Goal: Task Accomplishment & Management: Manage account settings

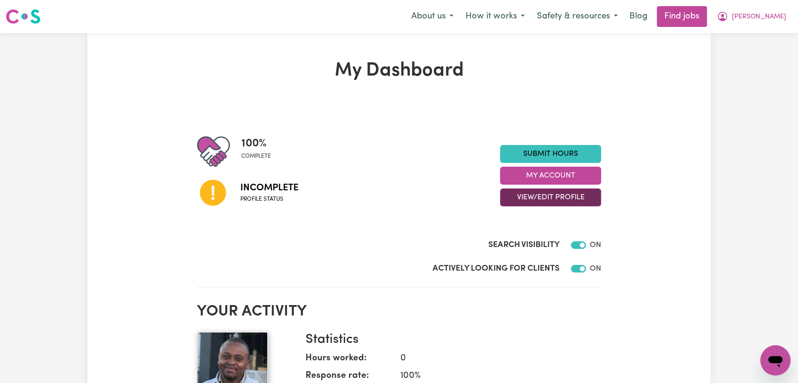
click at [548, 194] on button "View/Edit Profile" at bounding box center [550, 197] width 101 height 18
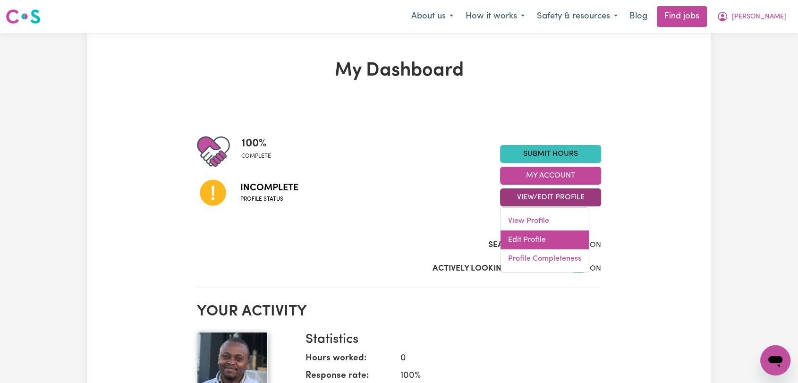
click at [559, 239] on link "Edit Profile" at bounding box center [545, 240] width 88 height 19
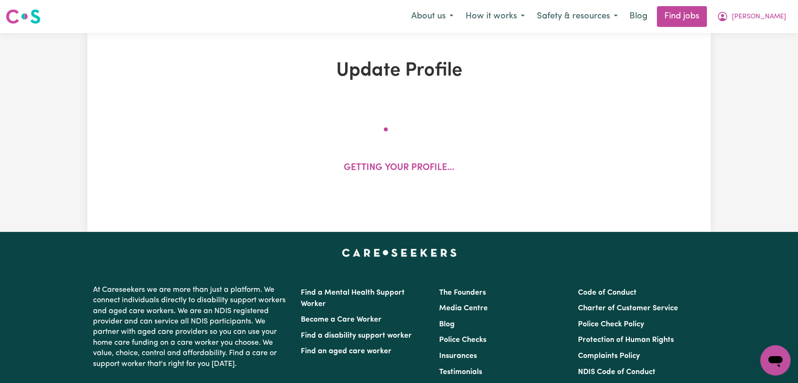
select select "male"
select select "Australian PR"
select select "Studying a healthcare related degree or qualification"
select select "75"
select select "95"
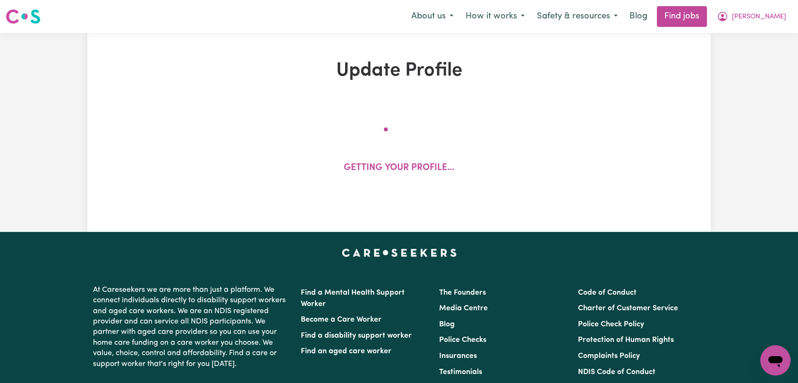
select select "105"
select select "110"
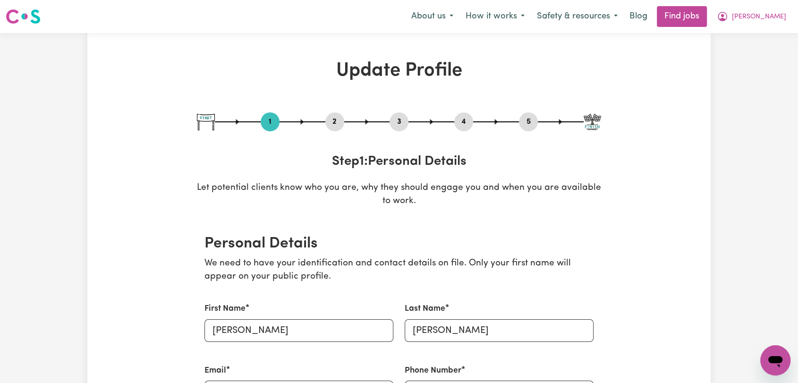
click at [333, 114] on div "2" at bounding box center [334, 121] width 19 height 19
click at [335, 120] on button "2" at bounding box center [334, 122] width 19 height 12
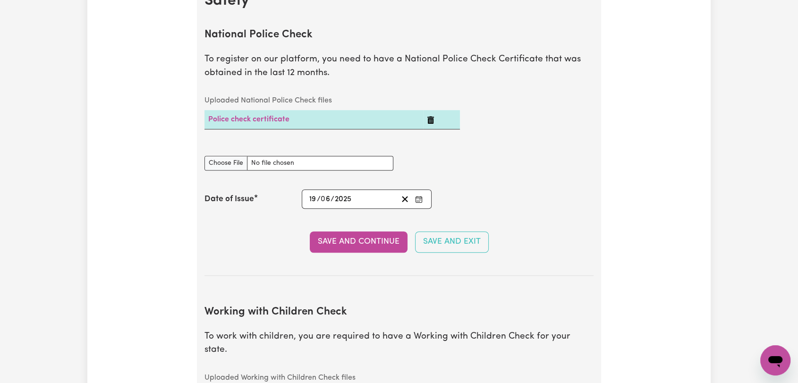
scroll to position [682, 0]
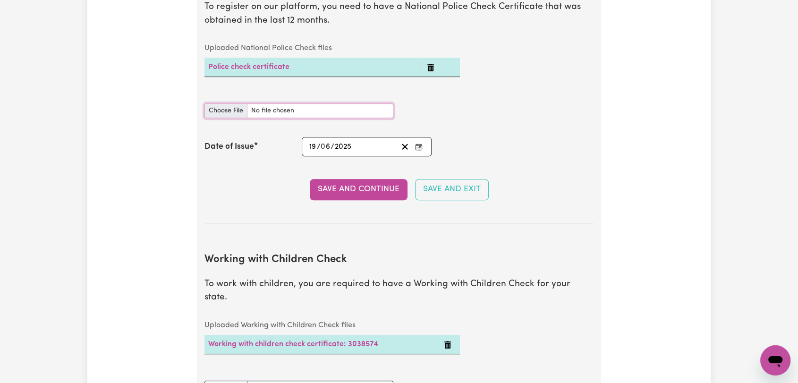
click at [231, 108] on input "National Police Check document" at bounding box center [299, 110] width 189 height 15
type input "C:\fakepath\Stephen Kamau - PC - 26AUG 25.pdf"
click at [417, 146] on icon "Enter the Date of Issue of your National Police Check" at bounding box center [419, 147] width 8 height 8
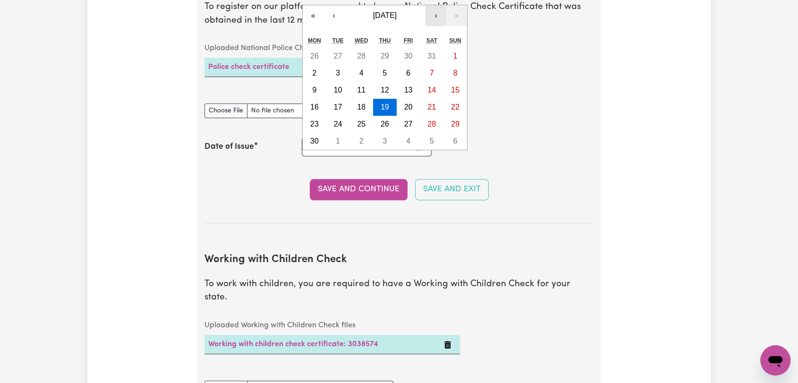
click at [435, 16] on button "›" at bounding box center [436, 15] width 21 height 21
click at [341, 125] on abbr "26" at bounding box center [338, 124] width 9 height 8
type input "2025-08-26"
type input "26"
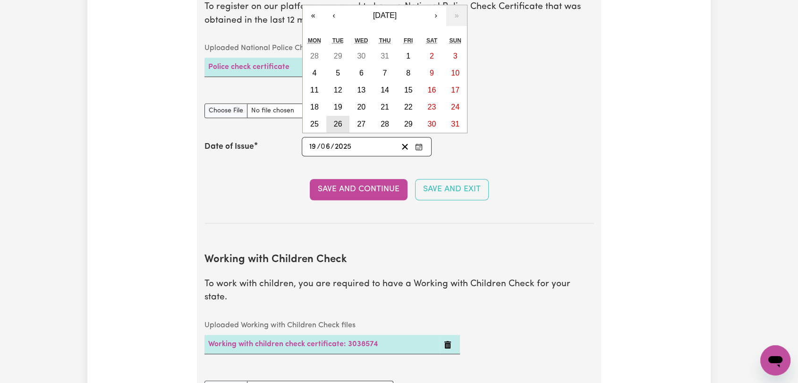
type input "8"
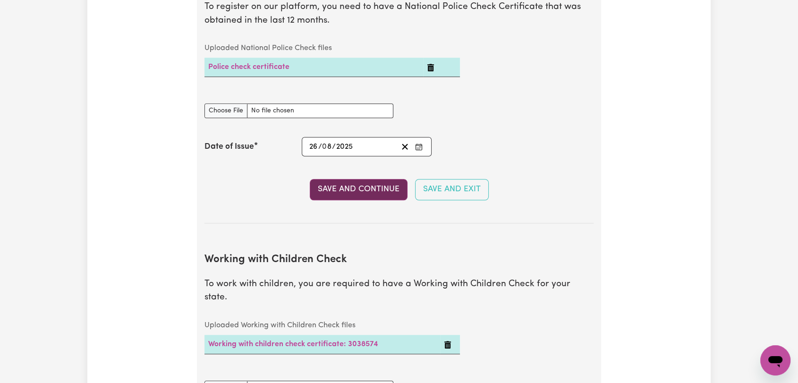
click at [341, 190] on button "Save and Continue" at bounding box center [359, 189] width 98 height 21
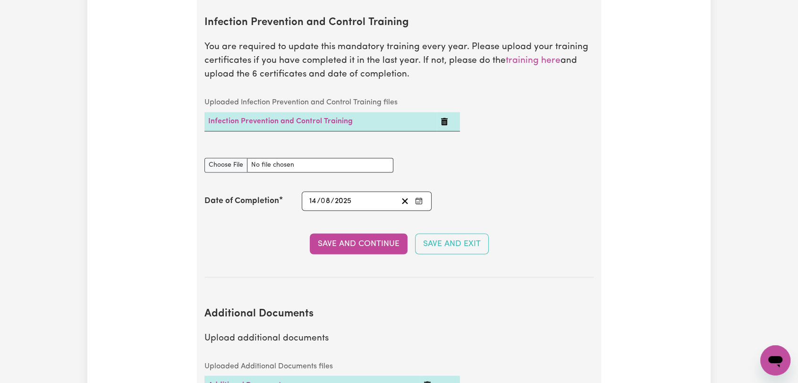
scroll to position [1621, 0]
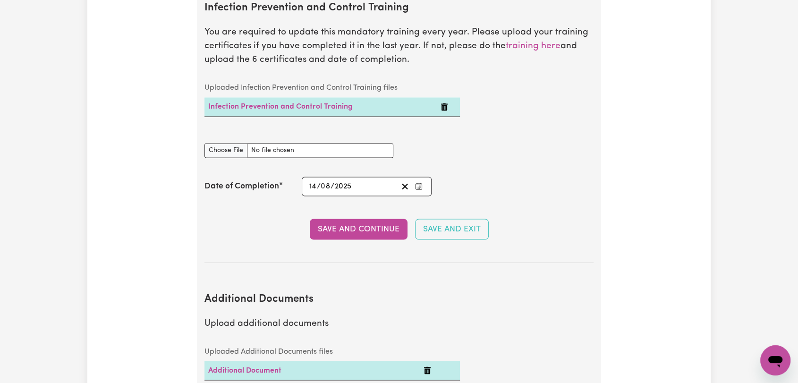
click at [448, 101] on button "Delete Infection Prevention and Control Training" at bounding box center [445, 106] width 8 height 11
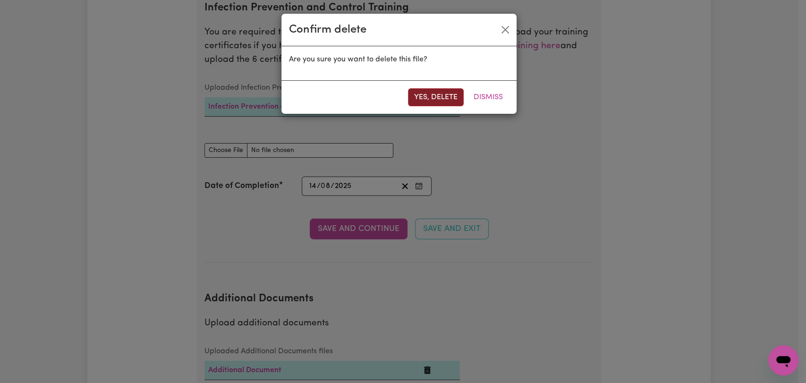
click at [435, 104] on button "Yes, delete" at bounding box center [436, 97] width 56 height 18
click at [434, 100] on button "Yes, delete" at bounding box center [436, 97] width 56 height 18
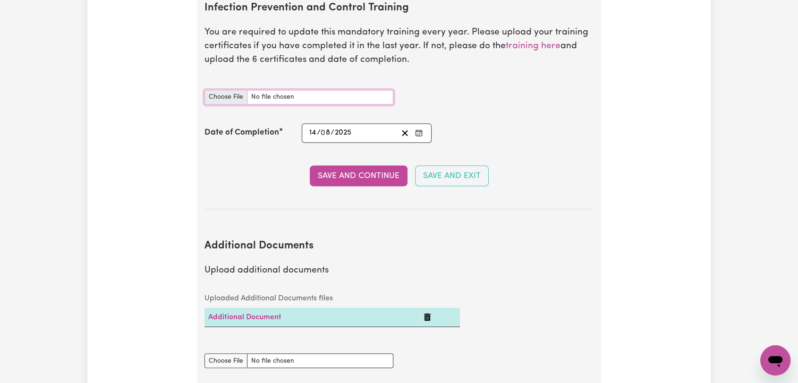
click at [214, 90] on input "Infection Prevention and Control Training document" at bounding box center [299, 97] width 189 height 15
type input "C:\fakepath\Stephen Kamau - IPC - CHAIN OF INFECTION - 14AUG25--.pdf"
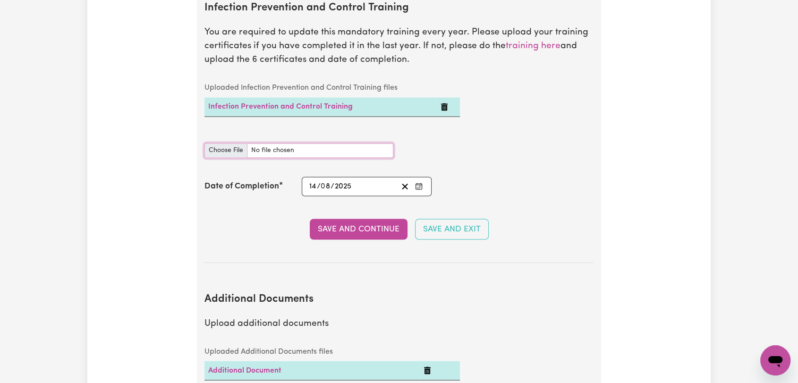
click at [214, 143] on input "Infection Prevention and Control Training document" at bounding box center [299, 150] width 189 height 15
type input "C:\fakepath\Stephen Kamau - IPC - CLEANING - 26AUG25.pdf"
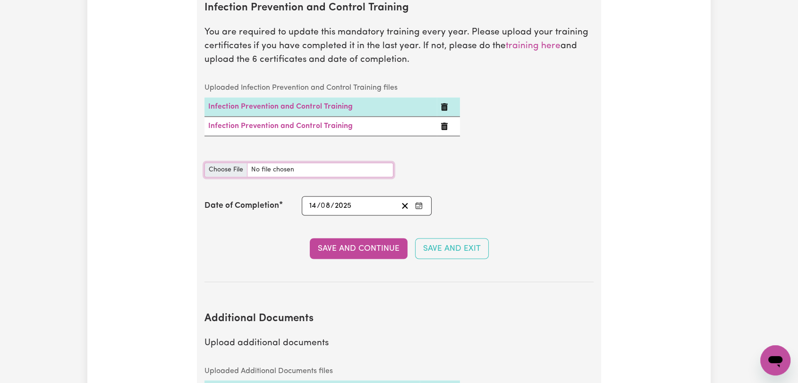
click at [224, 163] on input "Infection Prevention and Control Training document" at bounding box center [299, 170] width 189 height 15
type input "C:\fakepath\Stephen Kamau - IPC - HAND HYGIENE - 14AUG25--.pdf"
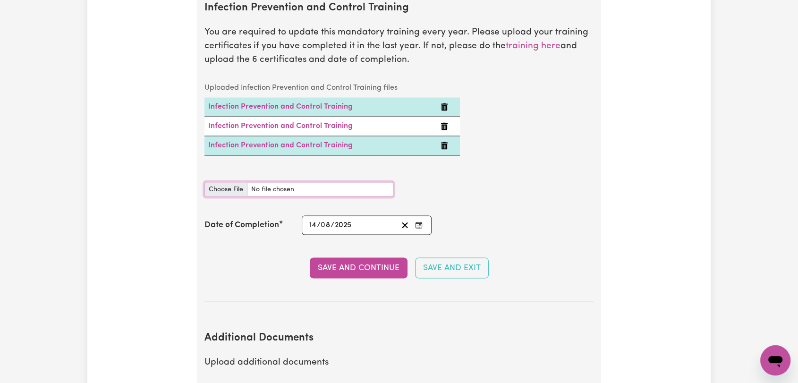
click at [221, 182] on input "Infection Prevention and Control Training document" at bounding box center [299, 189] width 189 height 15
type input "C:\fakepath\Stephen Kamau - IPC - OUTBREAKS - 26AUG25.pdf"
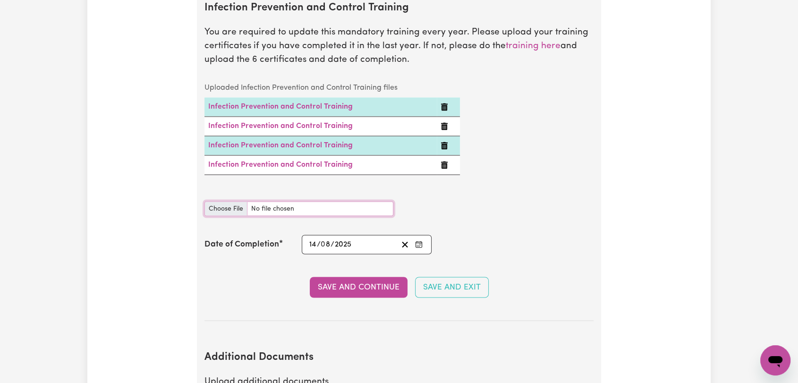
click at [224, 201] on input "Infection Prevention and Control Training document" at bounding box center [299, 208] width 189 height 15
type input "C:\fakepath\Stephen Kamau - IPC - PPE - 26AUG25.pdf"
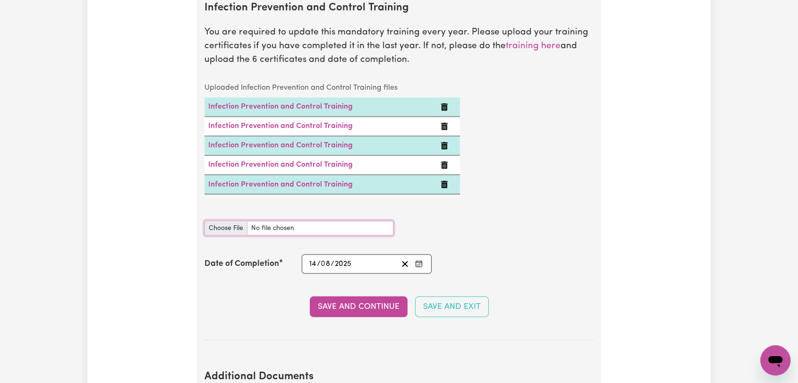
click at [222, 221] on input "Infection Prevention and Control Training document" at bounding box center [299, 228] width 189 height 15
type input "C:\fakepath\Stephen Kamau - IPC - WASTE -26AUG25--.pdf"
click at [359, 296] on button "Save and Continue" at bounding box center [359, 306] width 98 height 21
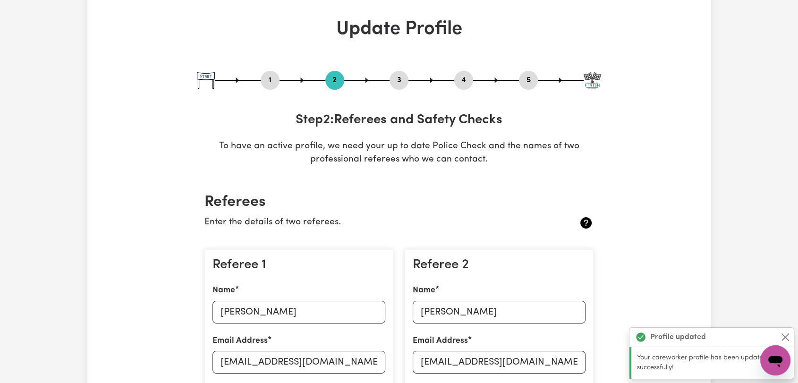
scroll to position [0, 0]
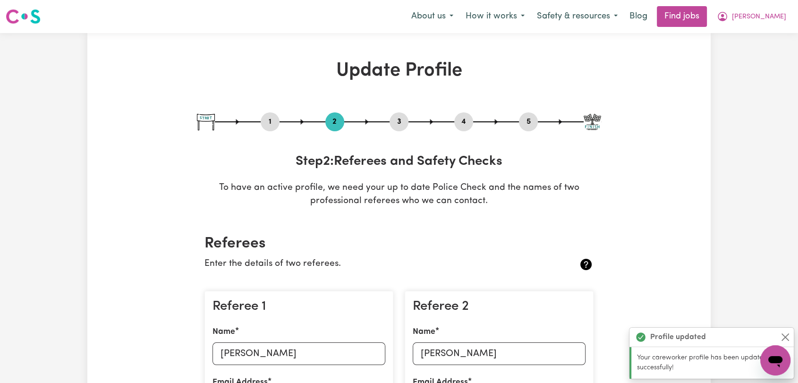
click at [393, 120] on button "3" at bounding box center [399, 122] width 19 height 12
select select "2023"
select select "2025"
select select "2024"
select select "2020"
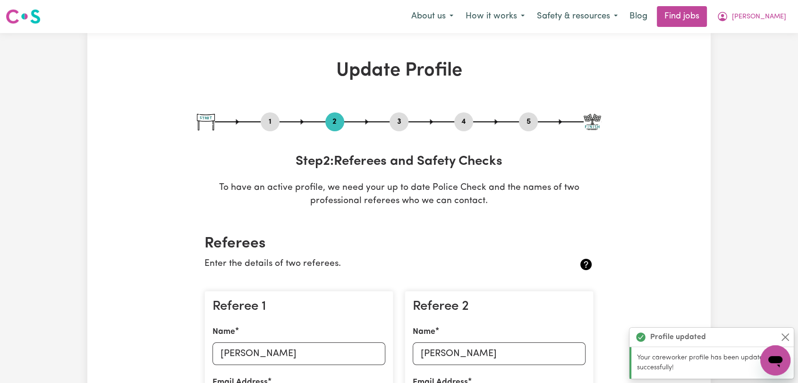
select select "2023"
select select "Certificate III (Individual Support)"
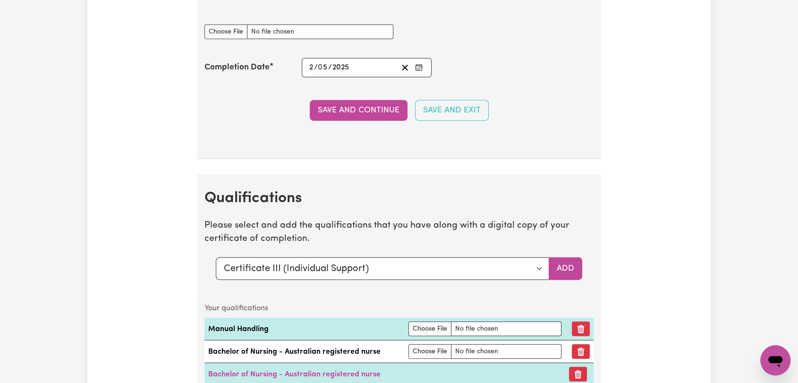
scroll to position [2677, 0]
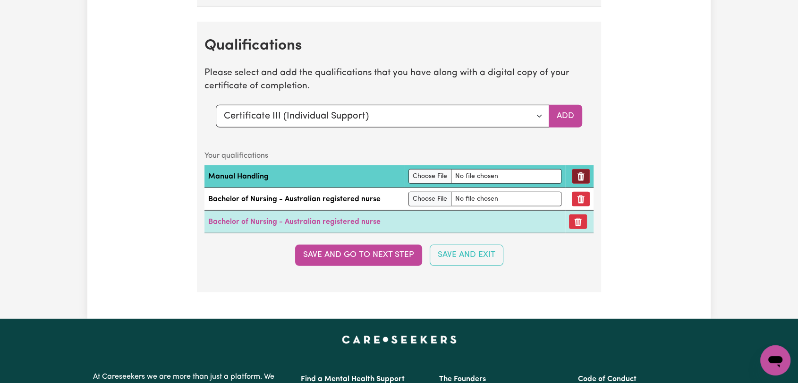
click at [578, 172] on icon "Remove qualification" at bounding box center [581, 176] width 7 height 9
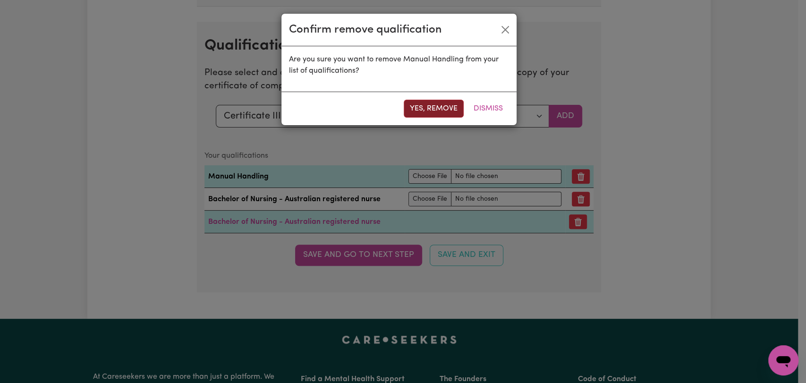
click at [423, 108] on button "Yes, remove" at bounding box center [434, 109] width 60 height 18
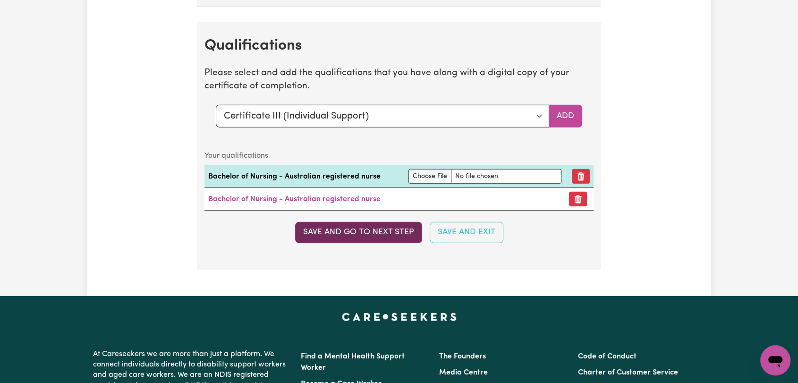
click at [377, 224] on button "Save and go to next step" at bounding box center [358, 232] width 127 height 21
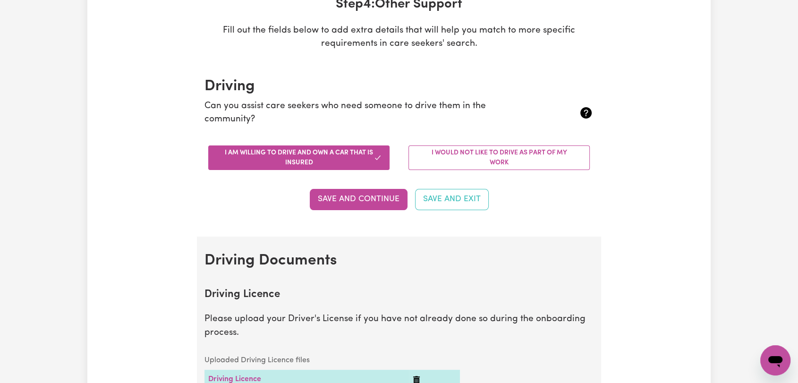
scroll to position [0, 0]
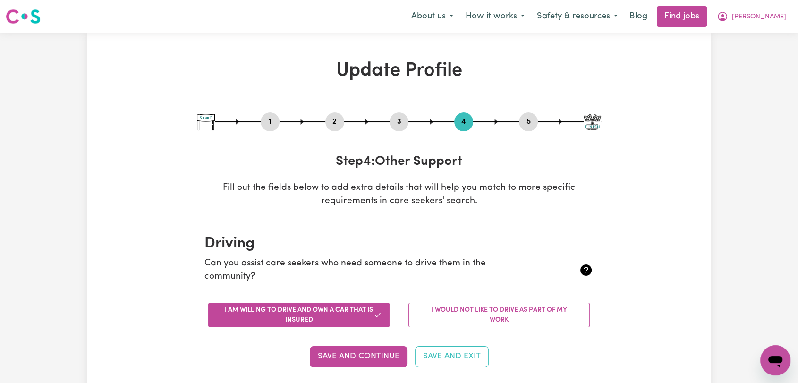
click at [525, 120] on button "5" at bounding box center [528, 122] width 19 height 12
select select "I am providing services through another platform"
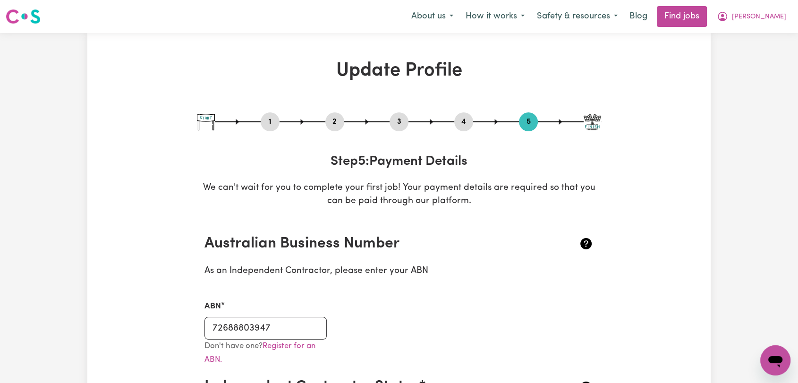
click at [338, 125] on button "2" at bounding box center [334, 122] width 19 height 12
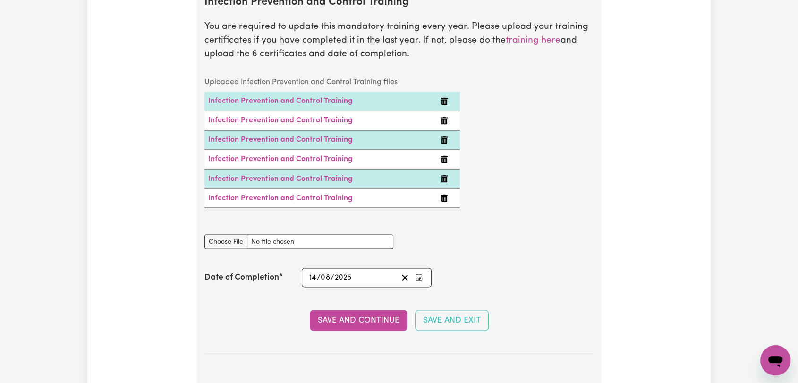
scroll to position [1417, 0]
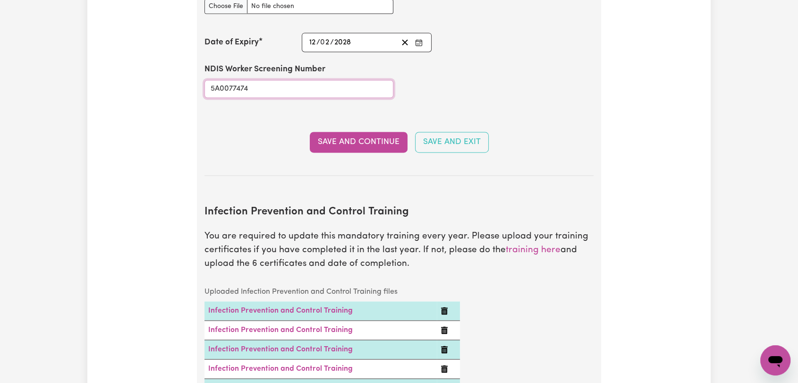
drag, startPoint x: 266, startPoint y: 73, endPoint x: 110, endPoint y: 77, distance: 156.9
type input "65085974"
click at [350, 132] on button "Save and Continue" at bounding box center [359, 142] width 98 height 21
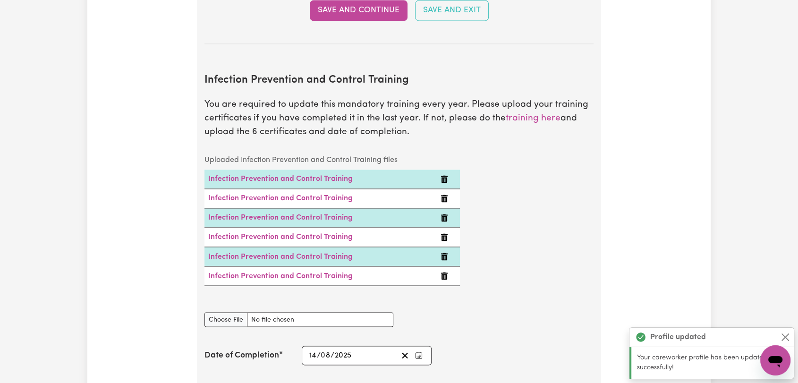
scroll to position [1488, 0]
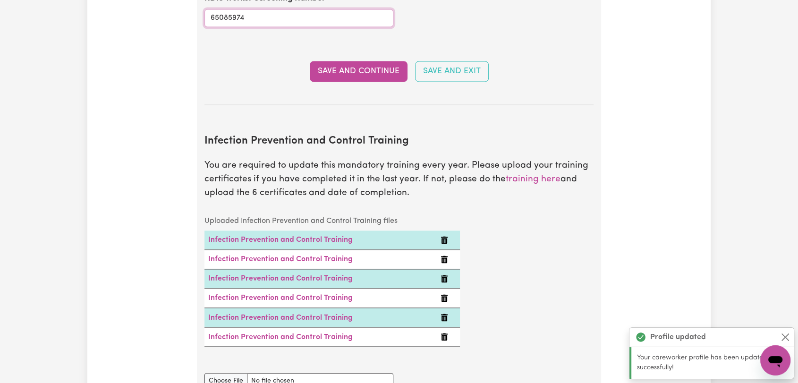
click at [229, 9] on input "65085974" at bounding box center [299, 18] width 189 height 18
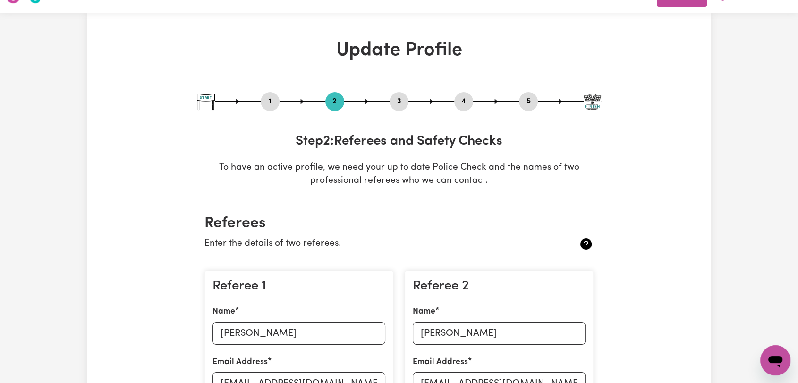
scroll to position [0, 0]
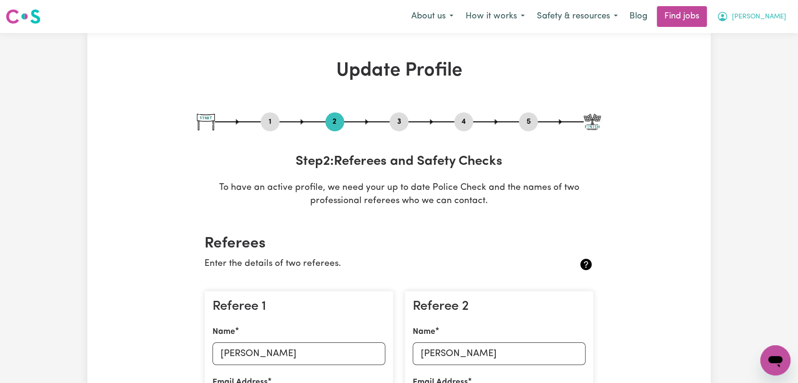
click at [778, 15] on span "[PERSON_NAME]" at bounding box center [759, 17] width 54 height 10
click at [765, 78] on link "Logout" at bounding box center [755, 72] width 75 height 18
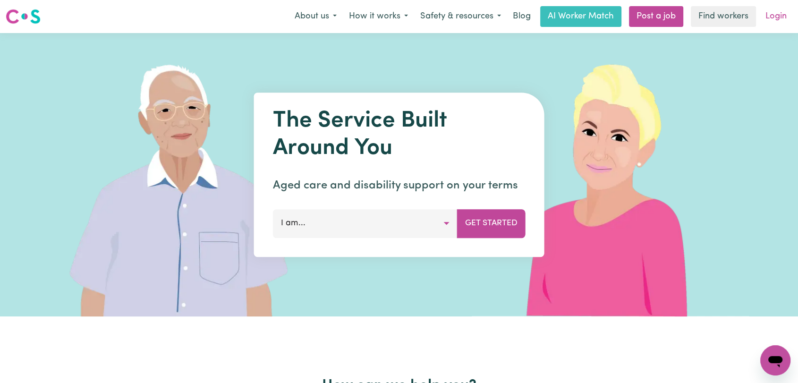
click at [776, 16] on link "Login" at bounding box center [776, 16] width 33 height 21
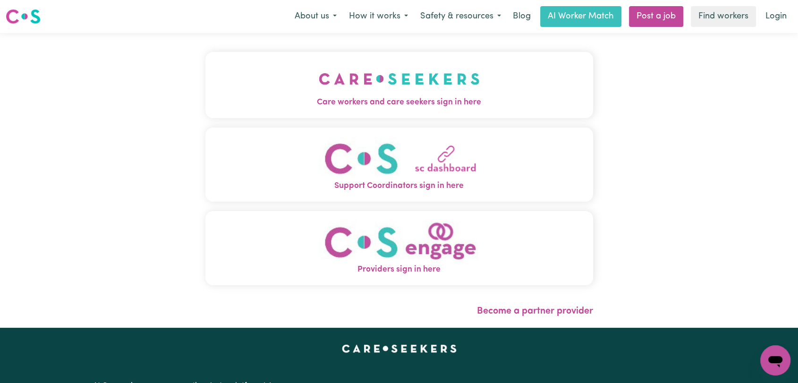
click at [384, 68] on img "Care workers and care seekers sign in here" at bounding box center [399, 78] width 161 height 35
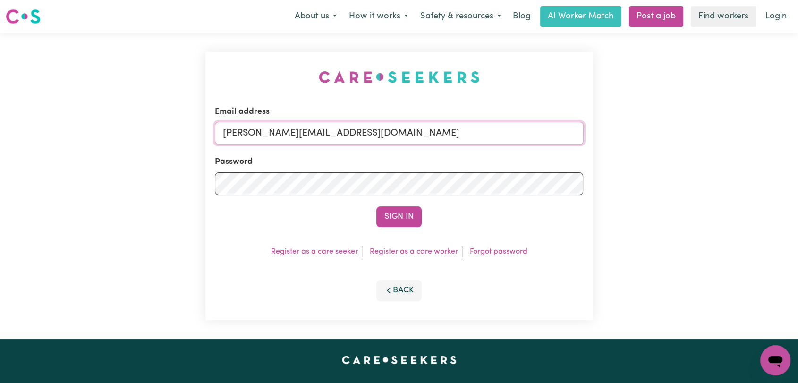
drag, startPoint x: 423, startPoint y: 132, endPoint x: 414, endPoint y: 143, distance: 14.5
click at [423, 132] on input "toni@careseekers.com.au" at bounding box center [399, 133] width 369 height 23
click at [550, 187] on form "Email address Superuser~jakedworkin@hotmail.com Password Sign In" at bounding box center [399, 166] width 369 height 121
type input "Superuser~violetariana002@gmail.com"
click at [411, 221] on button "Sign In" at bounding box center [399, 216] width 45 height 21
